Goal: Information Seeking & Learning: Find specific fact

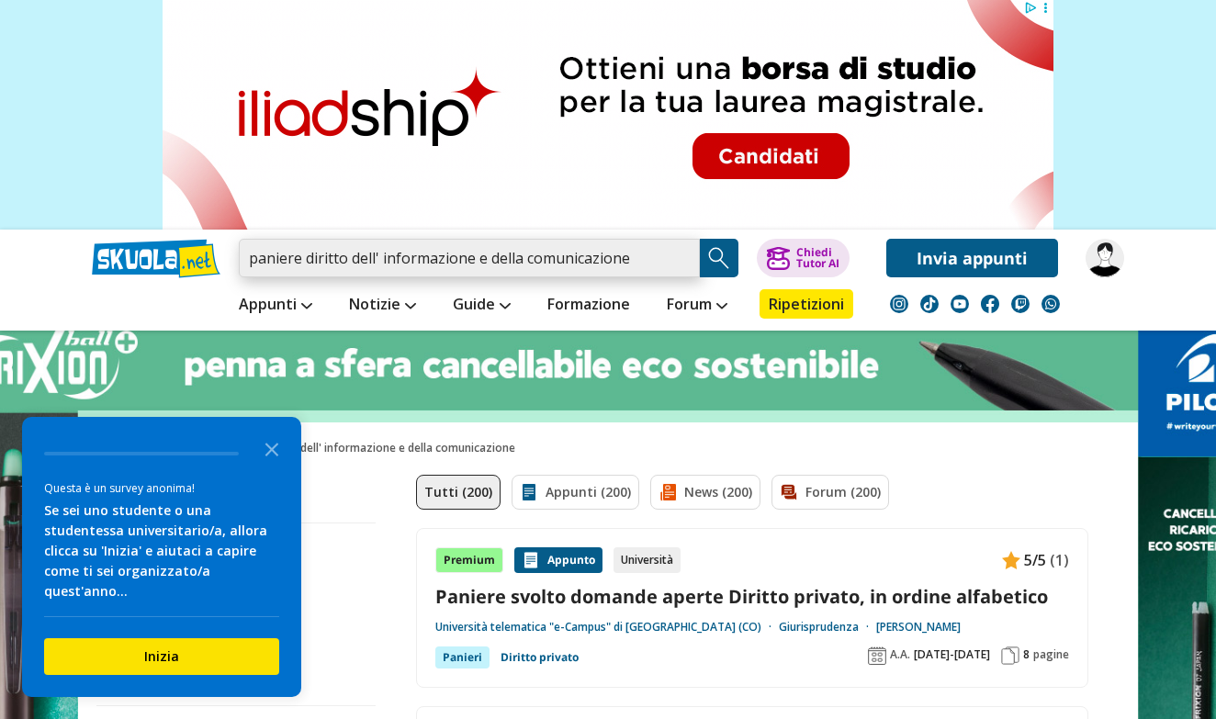
click at [304, 260] on input "paniere diritto dell' informazione e della comunicazione" at bounding box center [469, 258] width 461 height 39
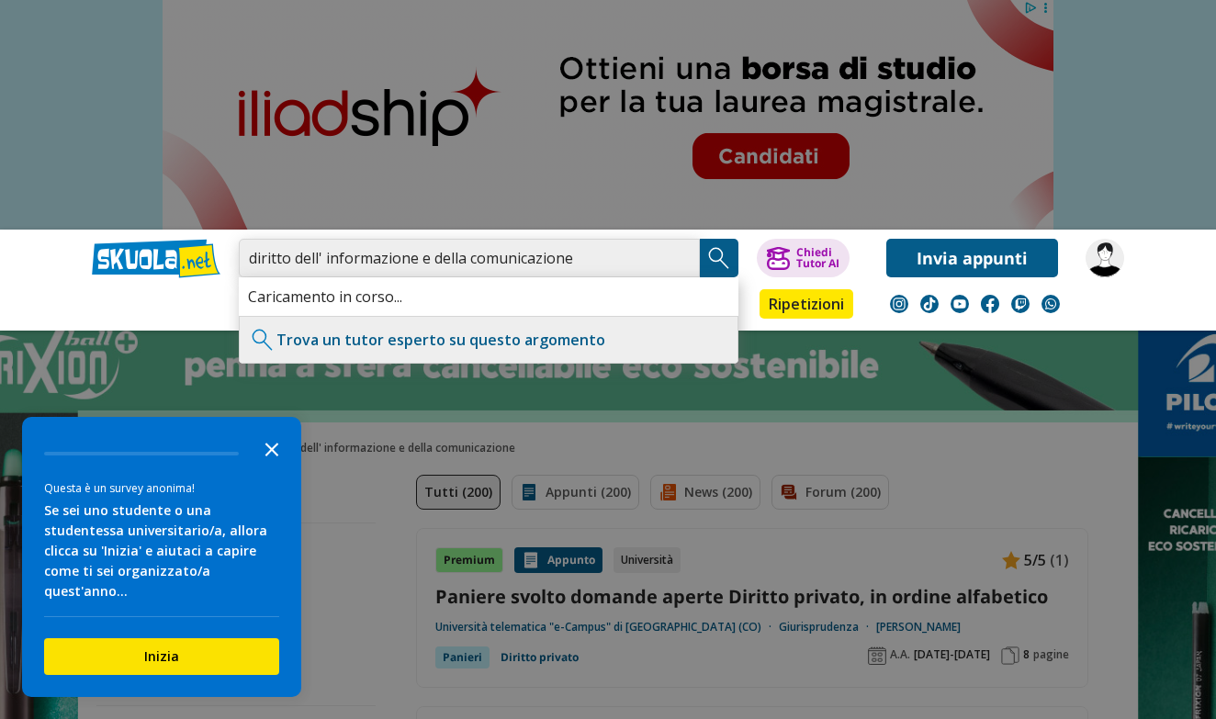
type input "diritto dell' informazione e della comunicazione"
click at [272, 467] on icon "Close the survey" at bounding box center [271, 448] width 37 height 37
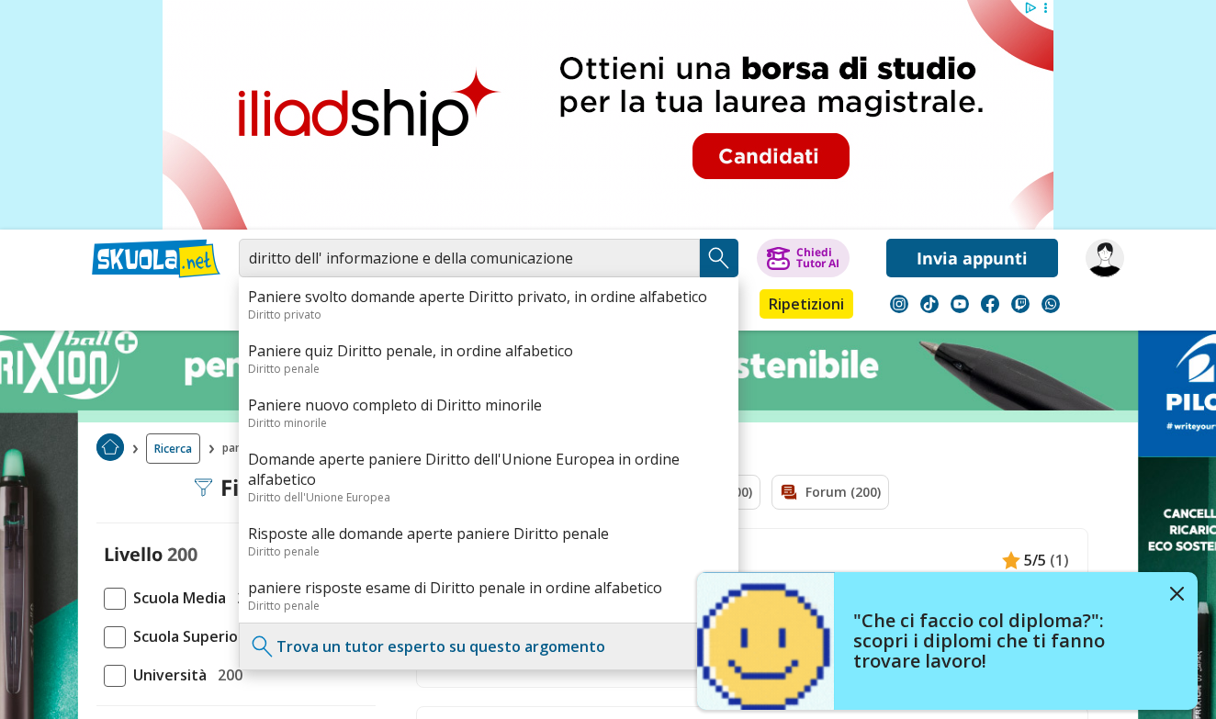
click at [715, 255] on img "Search Button" at bounding box center [719, 258] width 28 height 28
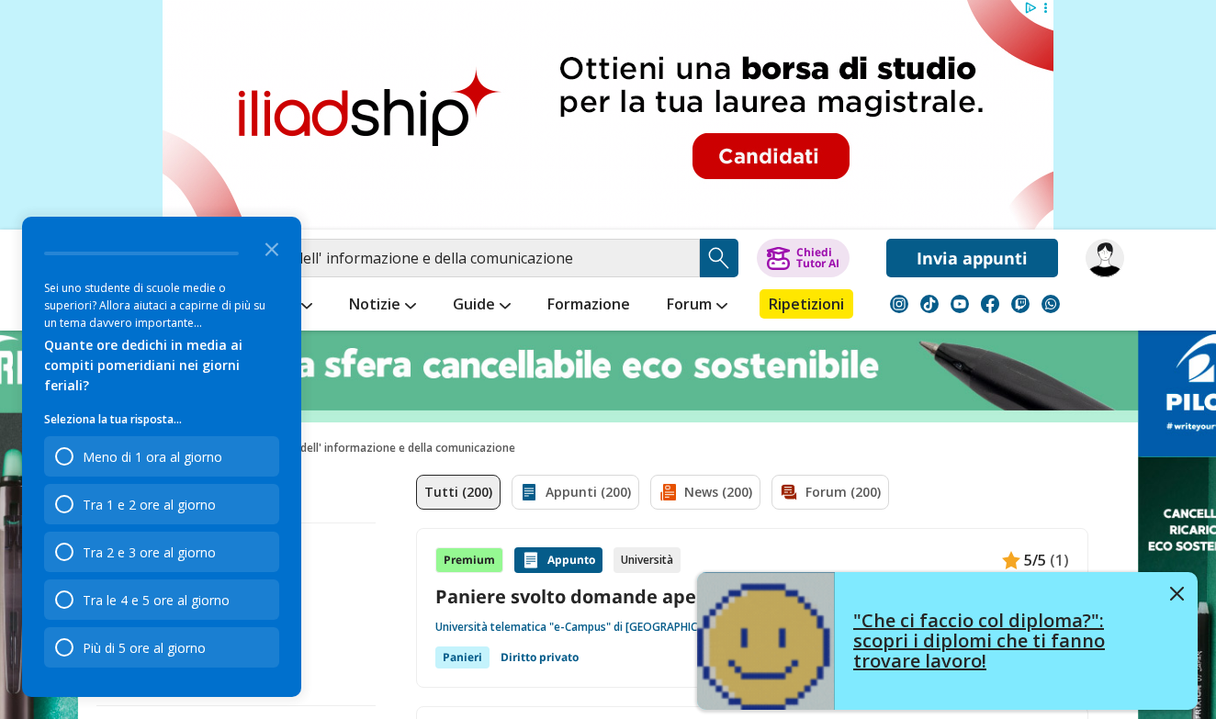
click at [1176, 591] on img at bounding box center [1177, 594] width 14 height 14
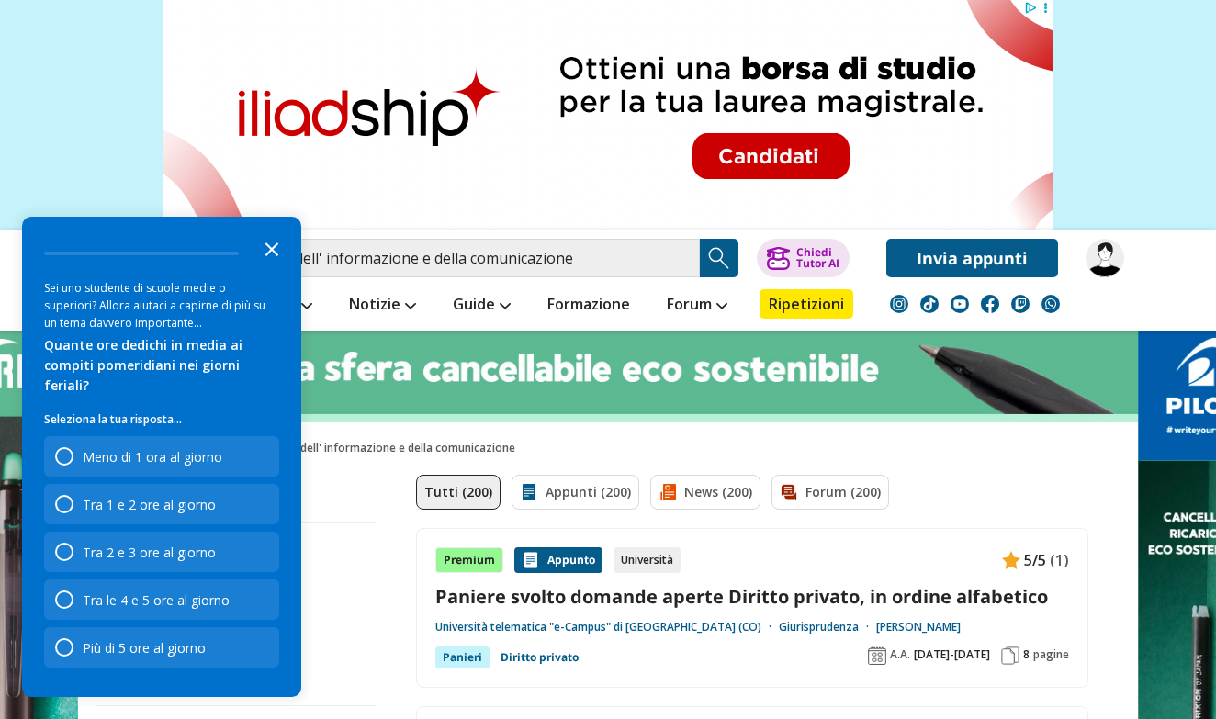
click at [272, 266] on icon "Close the survey" at bounding box center [271, 248] width 37 height 37
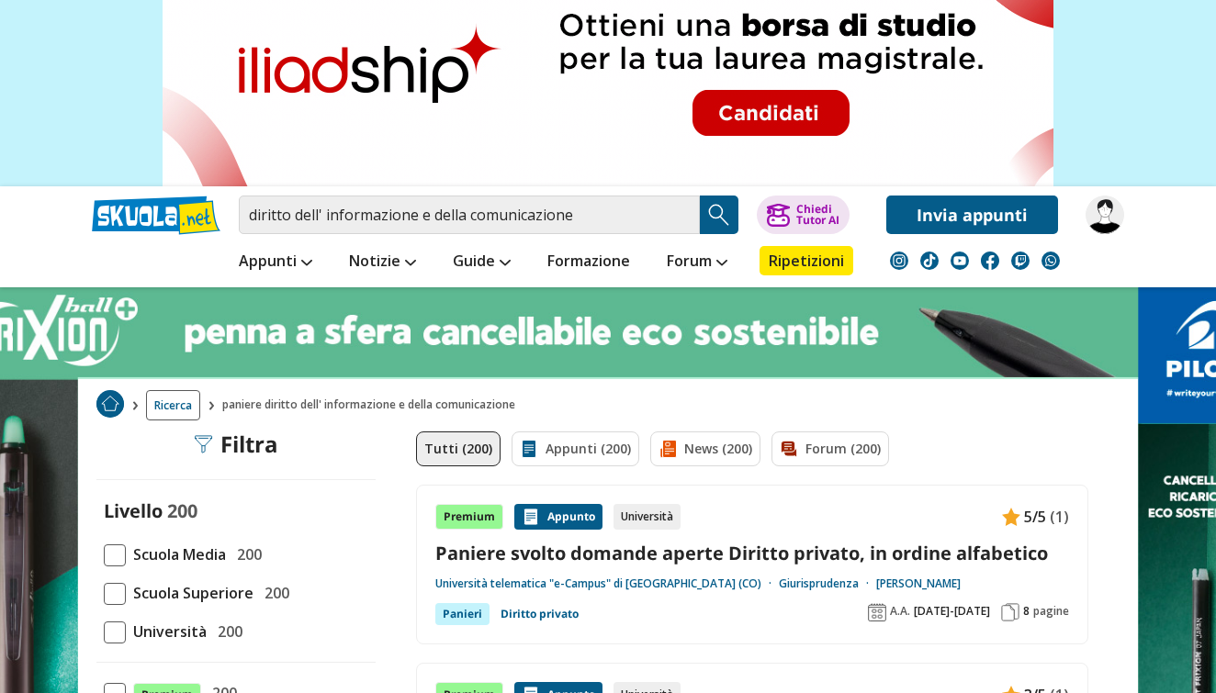
scroll to position [31, 0]
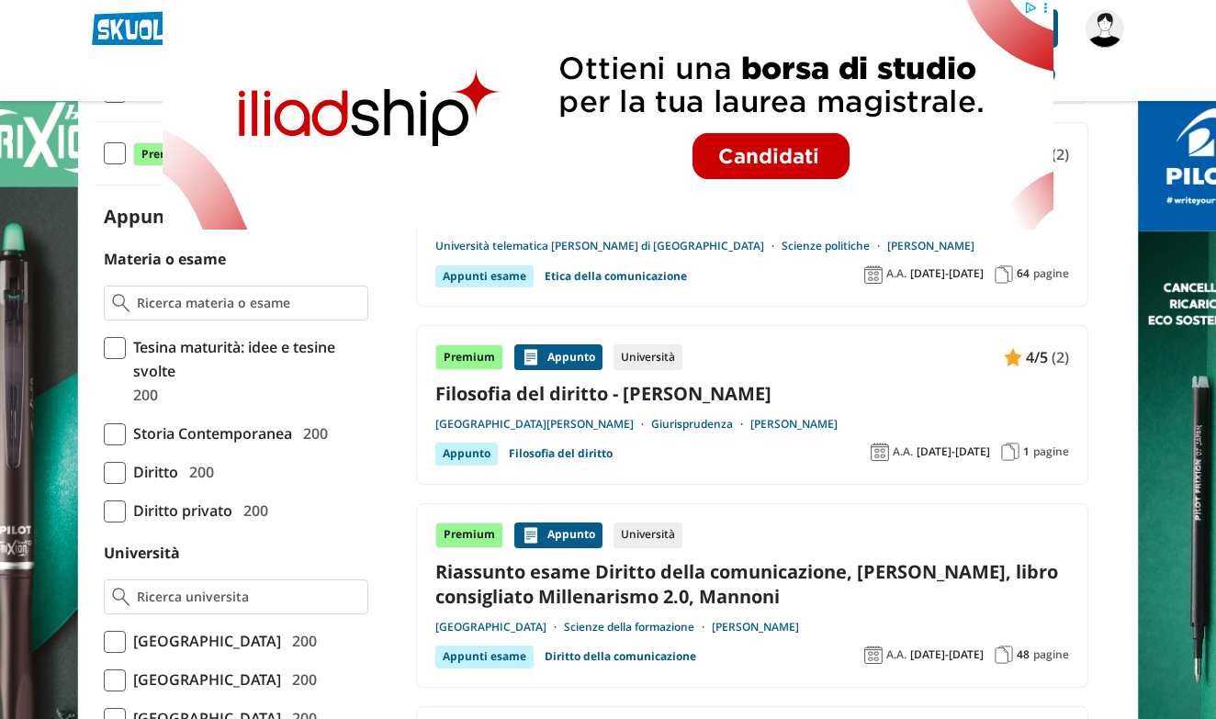
scroll to position [356, 0]
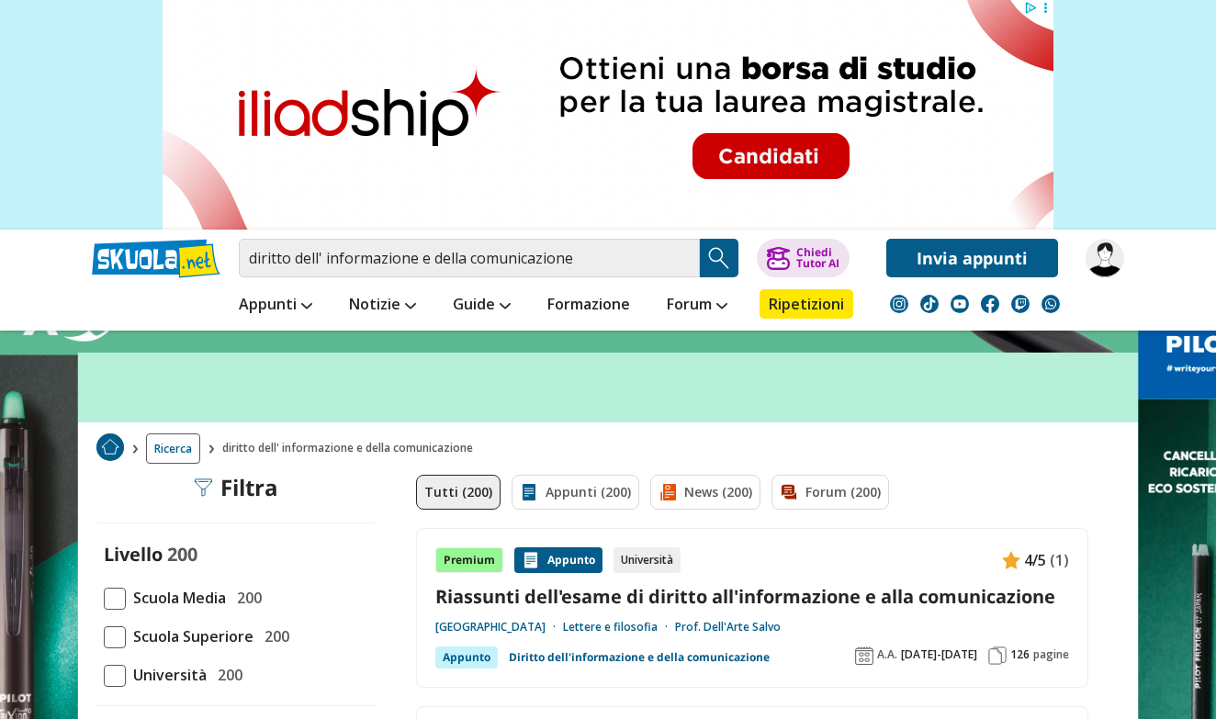
scroll to position [0, 0]
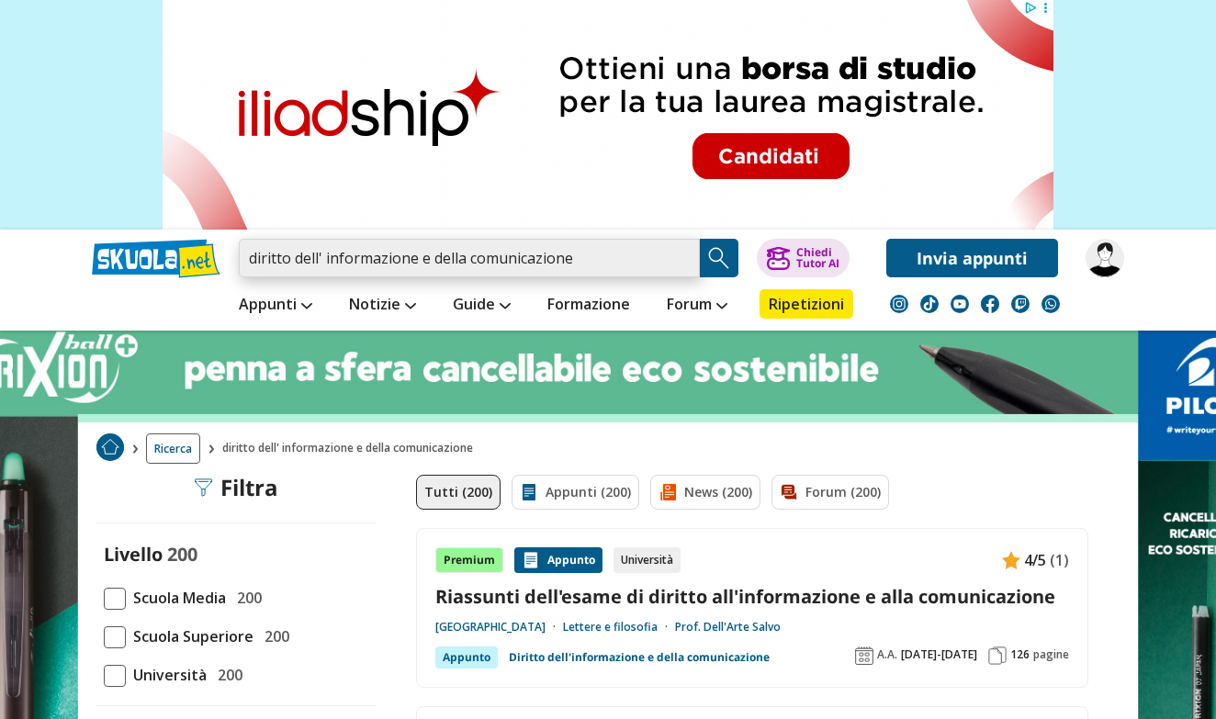
click at [689, 259] on input "diritto dell' informazione e della comunicazione" at bounding box center [469, 258] width 461 height 39
click at [420, 260] on input "search" at bounding box center [469, 258] width 461 height 39
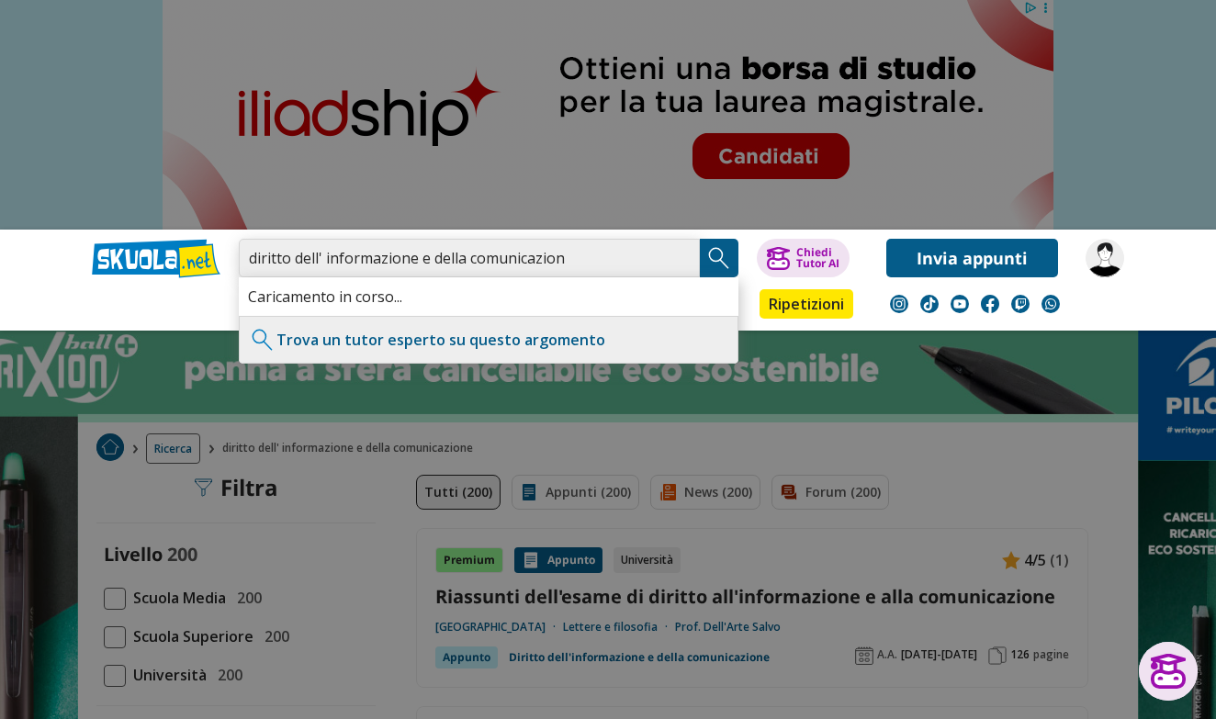
type input "diritto dell' informazione e della comunicazione"
click at [710, 257] on img "Search Button" at bounding box center [719, 258] width 28 height 28
